Goal: Check status

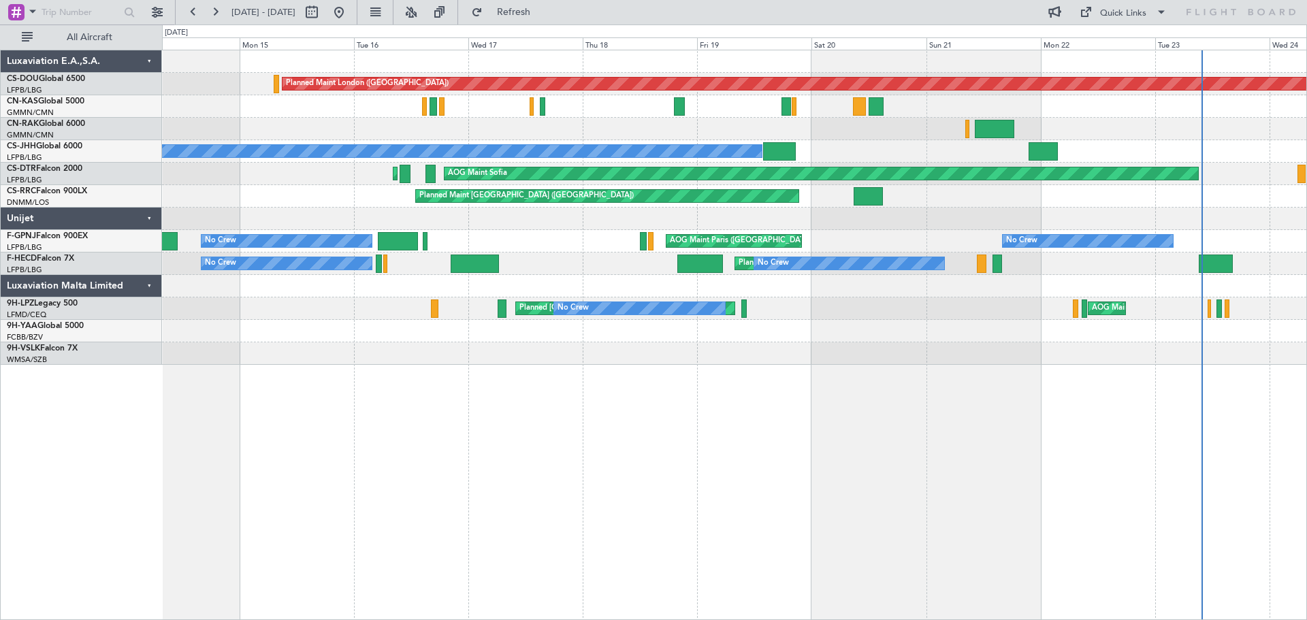
click at [1306, 96] on div "Planned Maint London ([GEOGRAPHIC_DATA]) Planned Maint [GEOGRAPHIC_DATA] ([GEOG…" at bounding box center [653, 323] width 1307 height 596
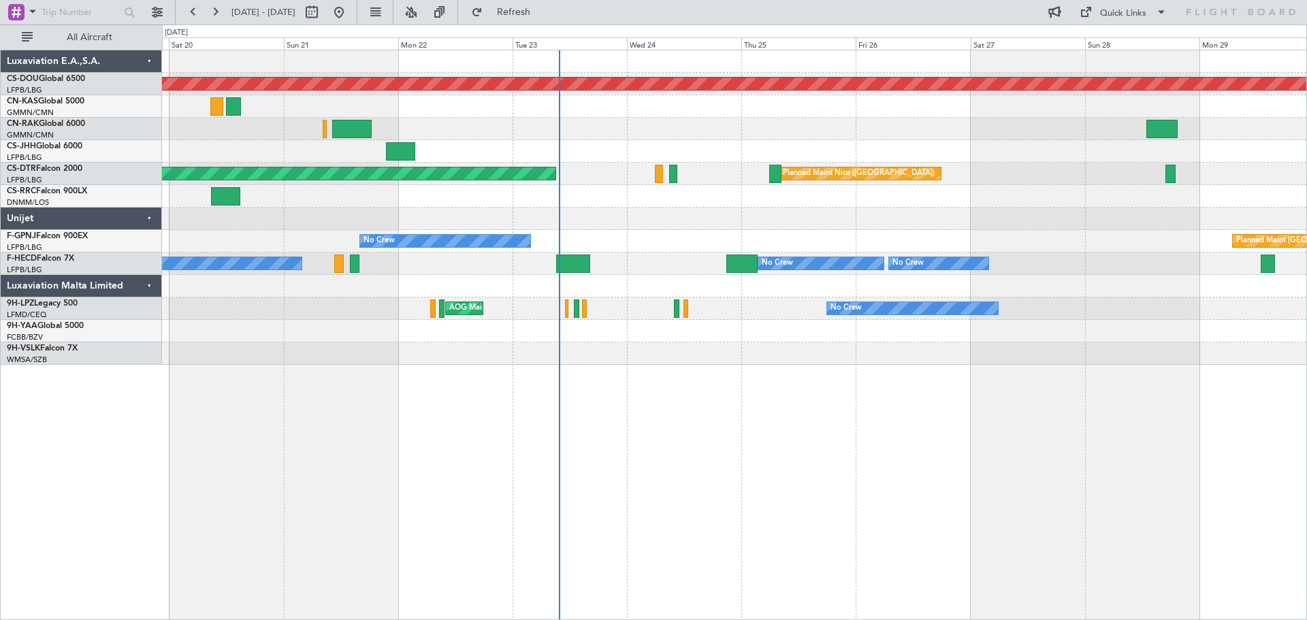
click at [485, 121] on div "Planned Maint London ([GEOGRAPHIC_DATA]) Planned Maint [GEOGRAPHIC_DATA] ([GEOG…" at bounding box center [734, 207] width 1144 height 314
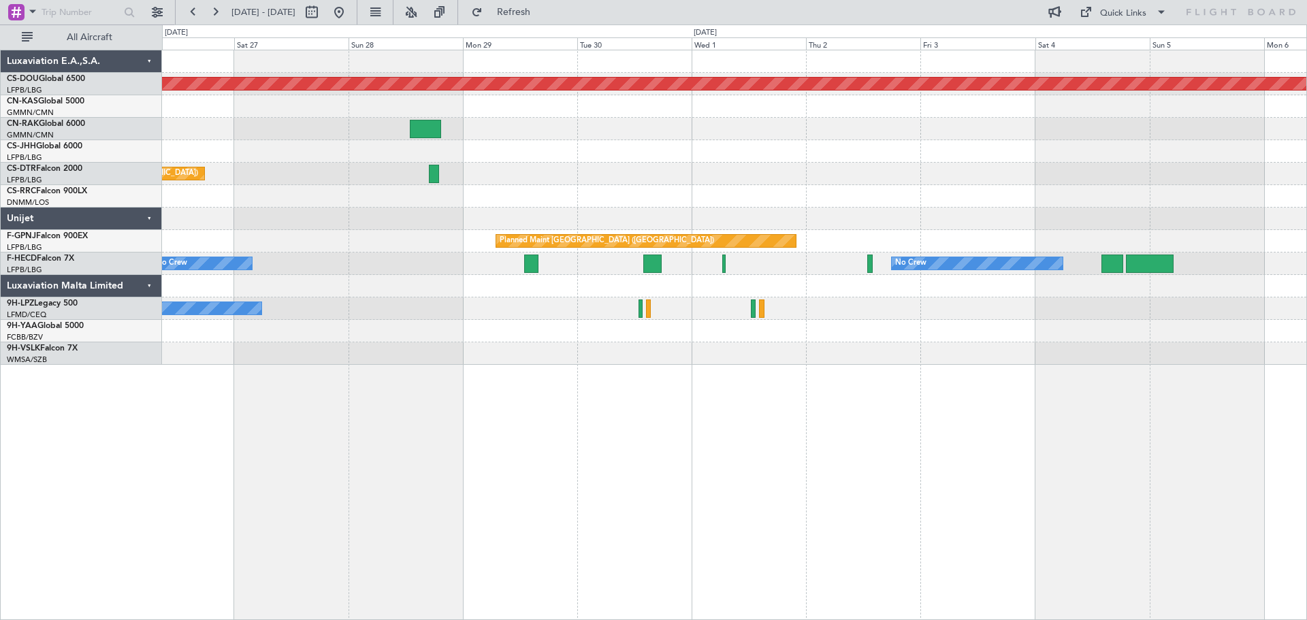
click at [155, 127] on div "Planned Maint London ([GEOGRAPHIC_DATA]) [GEOGRAPHIC_DATA] ([GEOGRAPHIC_DATA]) …" at bounding box center [653, 323] width 1307 height 596
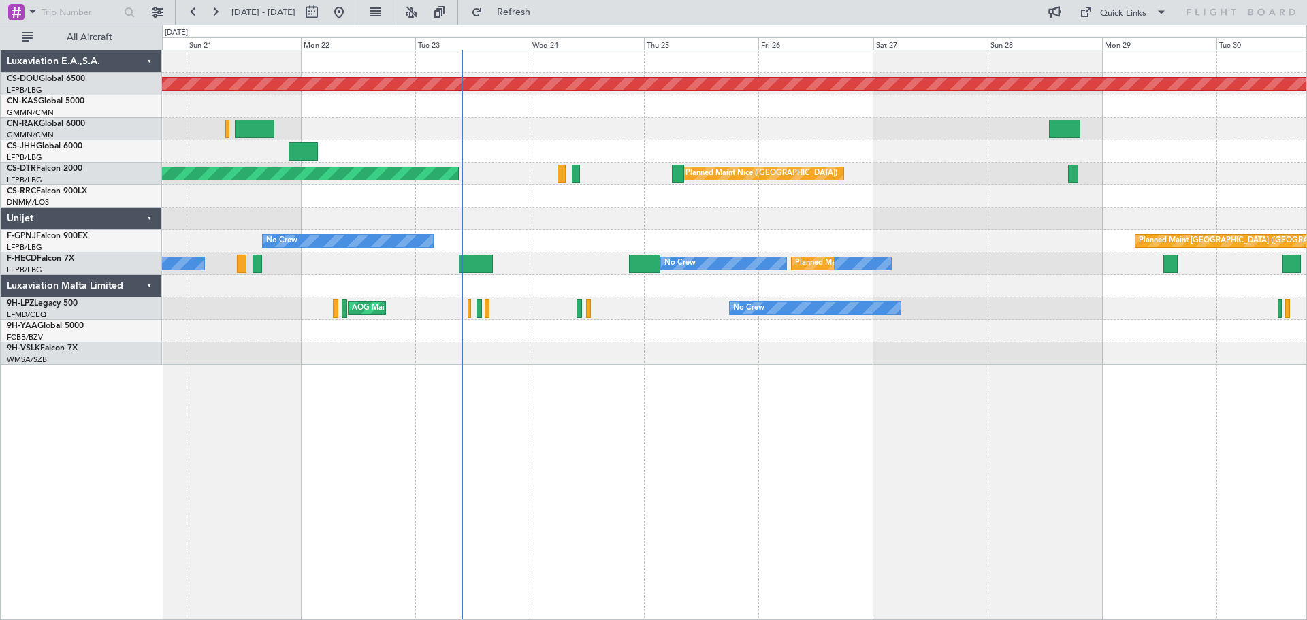
click at [798, 146] on div "Planned Maint London ([GEOGRAPHIC_DATA]) Planned Maint [GEOGRAPHIC_DATA] ([GEOG…" at bounding box center [734, 207] width 1144 height 314
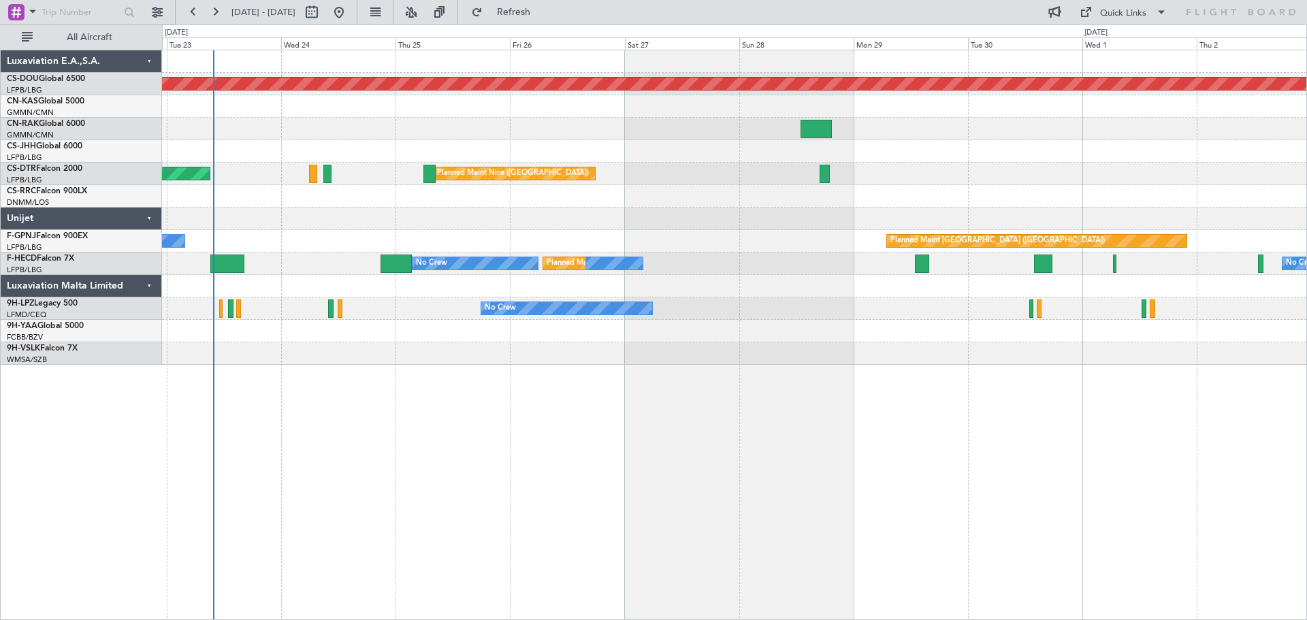
click at [576, 163] on div "Planned Maint London ([GEOGRAPHIC_DATA]) [GEOGRAPHIC_DATA] ([GEOGRAPHIC_DATA]) …" at bounding box center [734, 207] width 1144 height 314
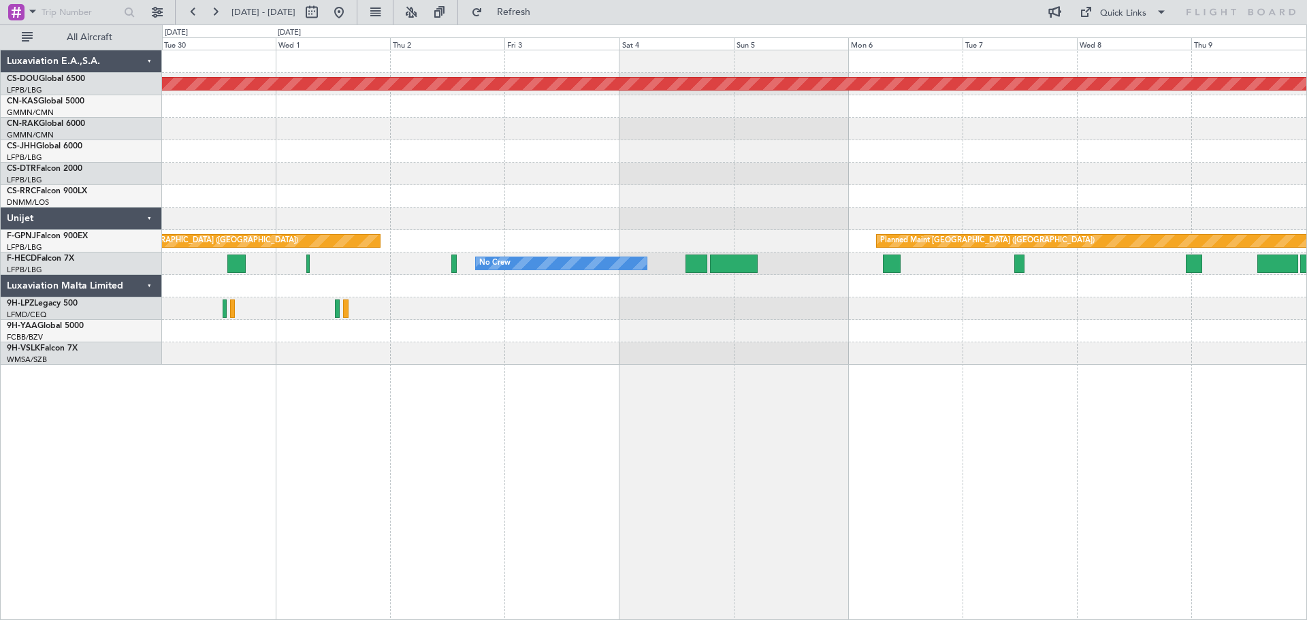
click at [457, 219] on div at bounding box center [734, 219] width 1144 height 22
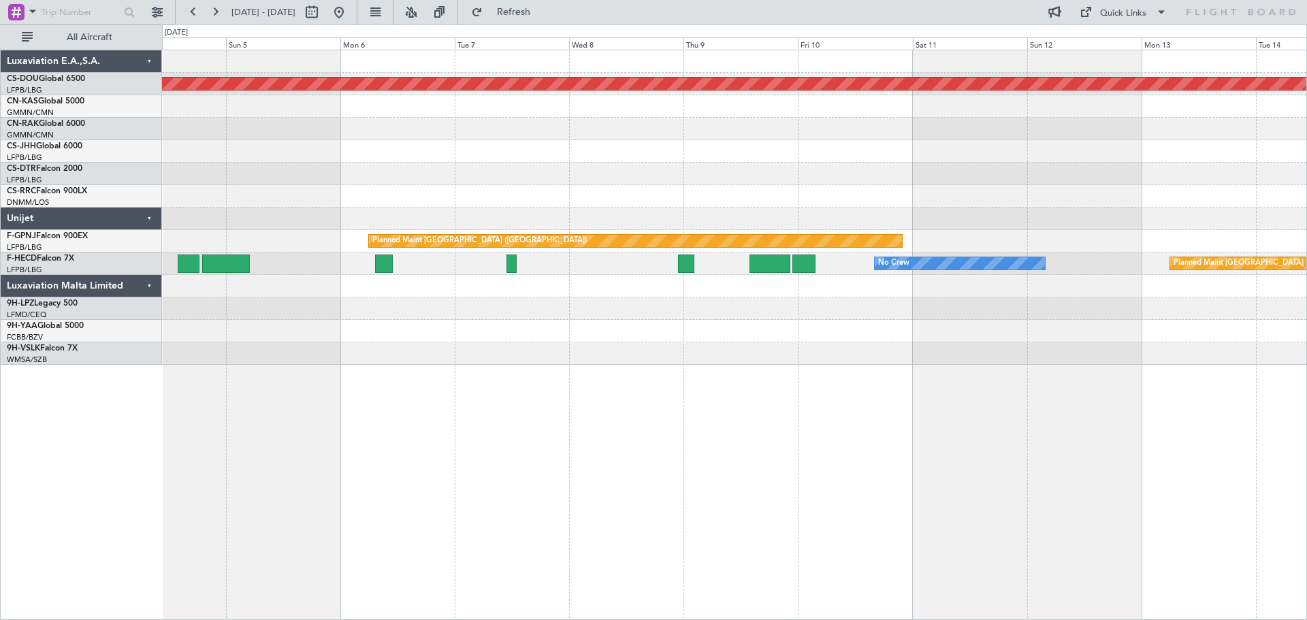
click at [613, 255] on div "No Crew Planned Maint [GEOGRAPHIC_DATA] ([GEOGRAPHIC_DATA]) No Crew" at bounding box center [734, 263] width 1144 height 22
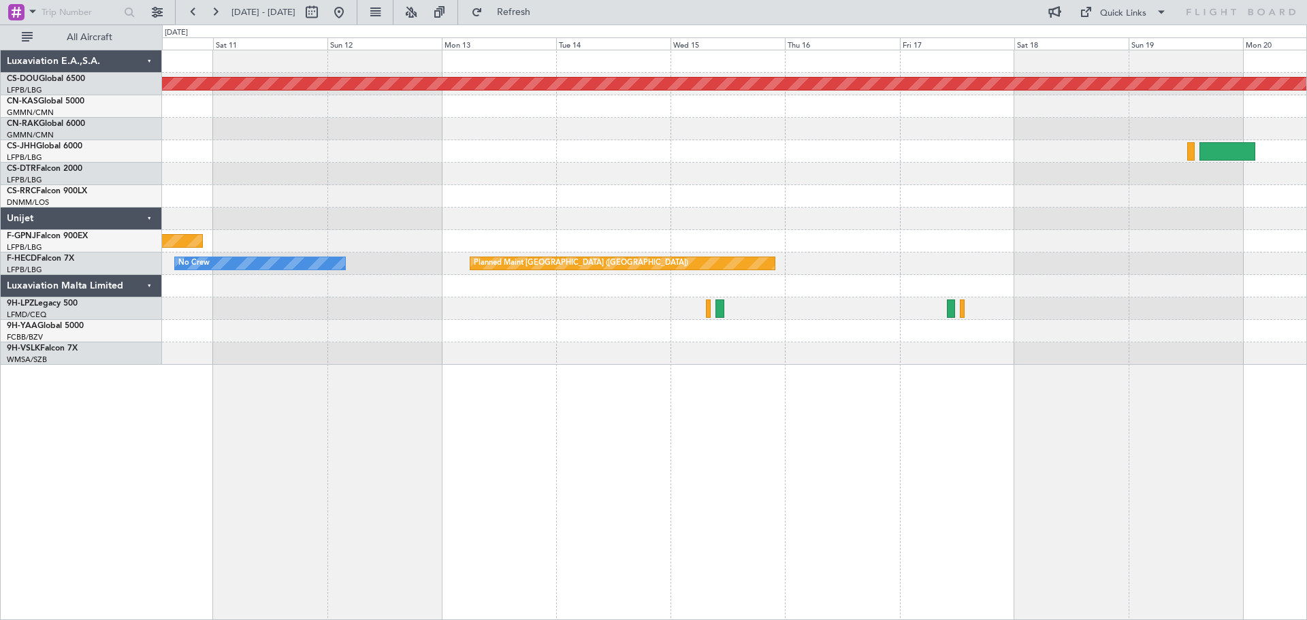
click at [421, 289] on div "Planned Maint London ([GEOGRAPHIC_DATA]) Planned Maint [GEOGRAPHIC_DATA] ([GEOG…" at bounding box center [734, 207] width 1144 height 314
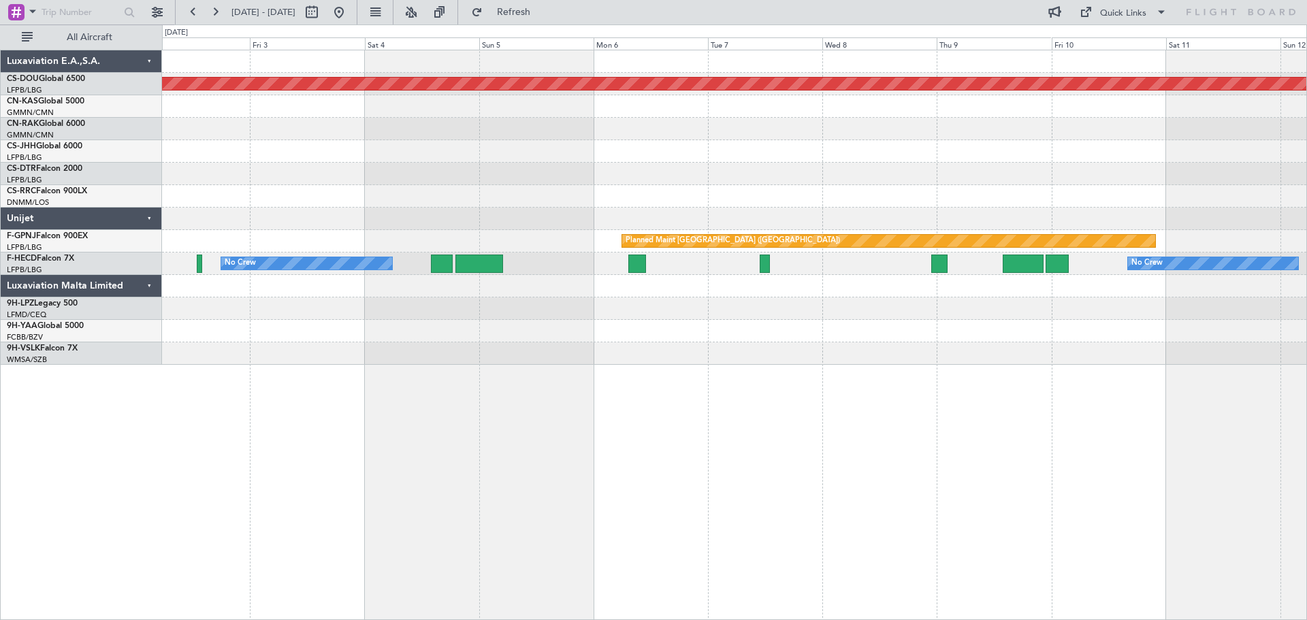
click at [1306, 235] on div "Planned Maint London ([GEOGRAPHIC_DATA]) Planned Maint [GEOGRAPHIC_DATA] ([GEOG…" at bounding box center [653, 323] width 1307 height 596
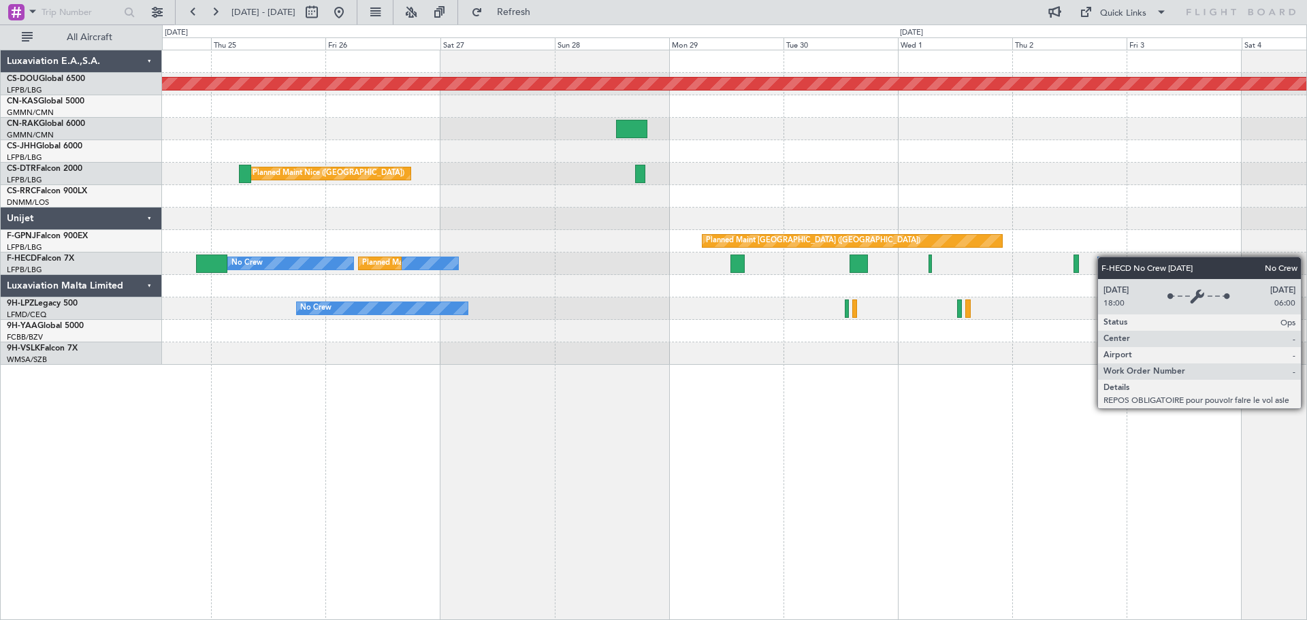
click at [1122, 259] on div "Planned Maint London ([GEOGRAPHIC_DATA]) [GEOGRAPHIC_DATA] ([GEOGRAPHIC_DATA]) …" at bounding box center [734, 207] width 1144 height 314
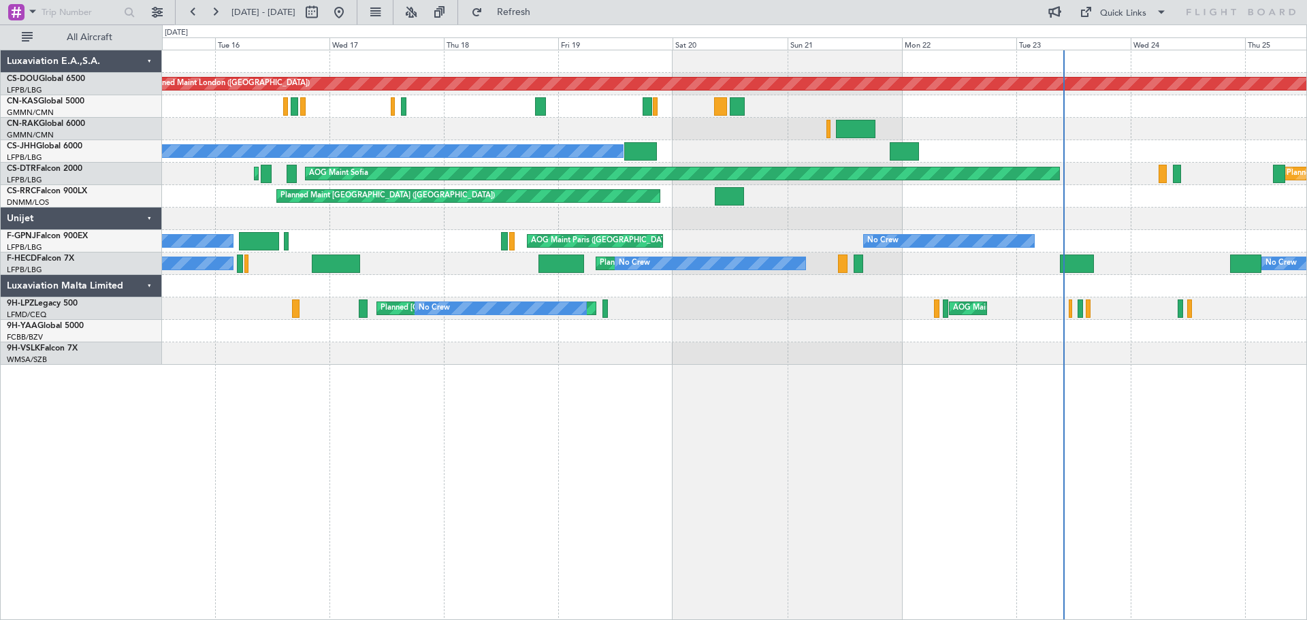
click at [653, 219] on div at bounding box center [734, 219] width 1144 height 22
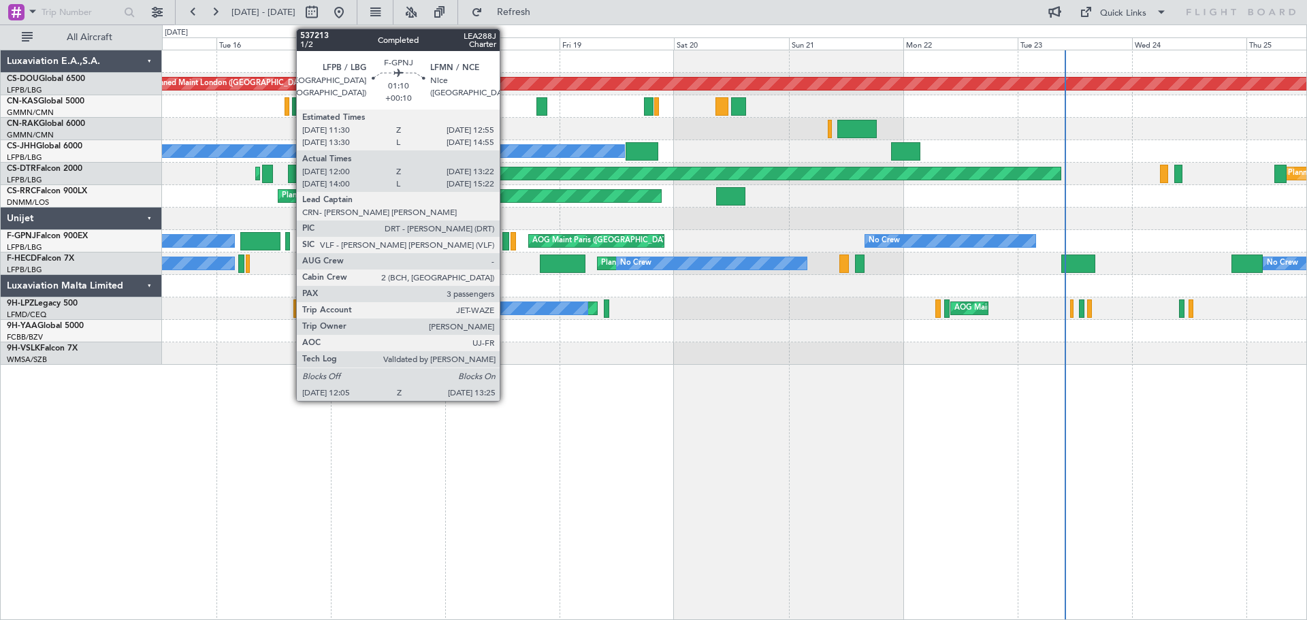
click at [469, 268] on div "No Crew Planned Maint [GEOGRAPHIC_DATA] ([GEOGRAPHIC_DATA]) No Crew No Crew Pla…" at bounding box center [734, 263] width 1144 height 22
